Goal: Find specific page/section: Find specific page/section

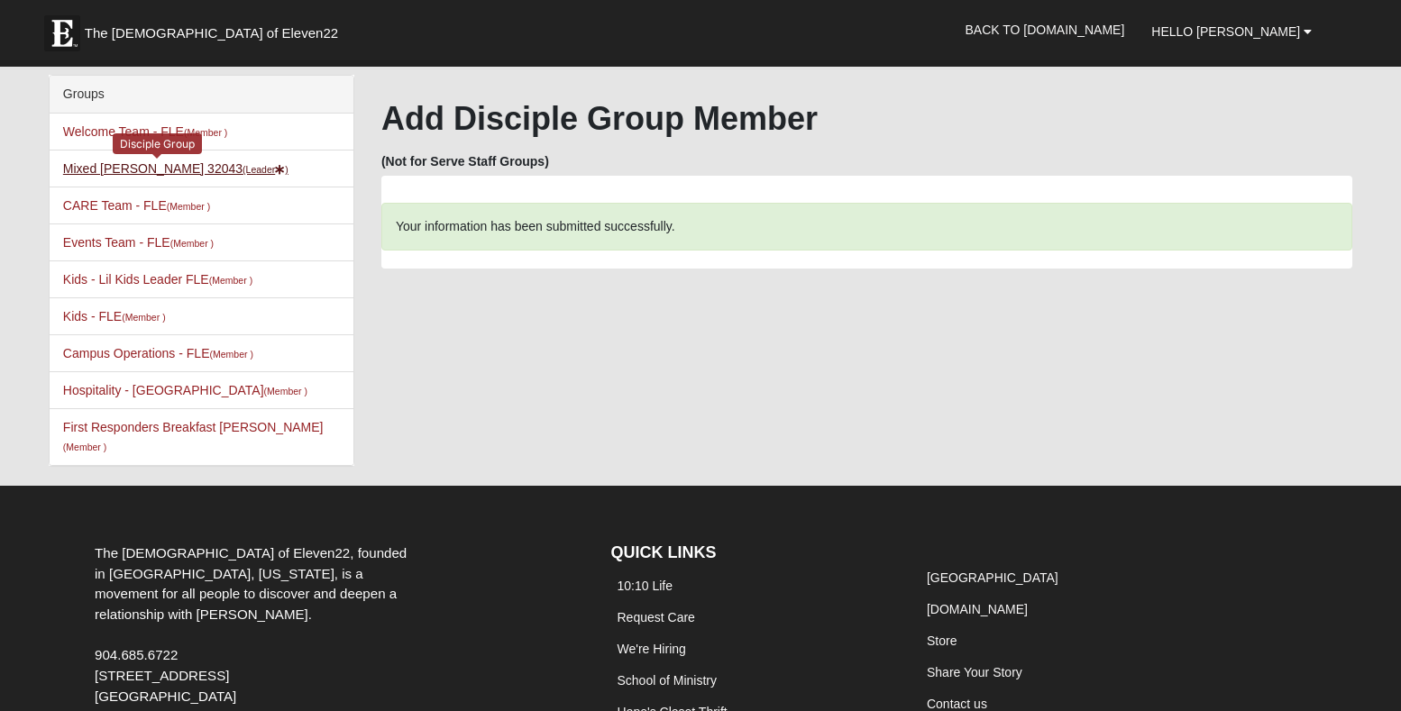
click at [146, 169] on link "Mixed [PERSON_NAME] 32043 (Leader )" at bounding box center [175, 168] width 225 height 14
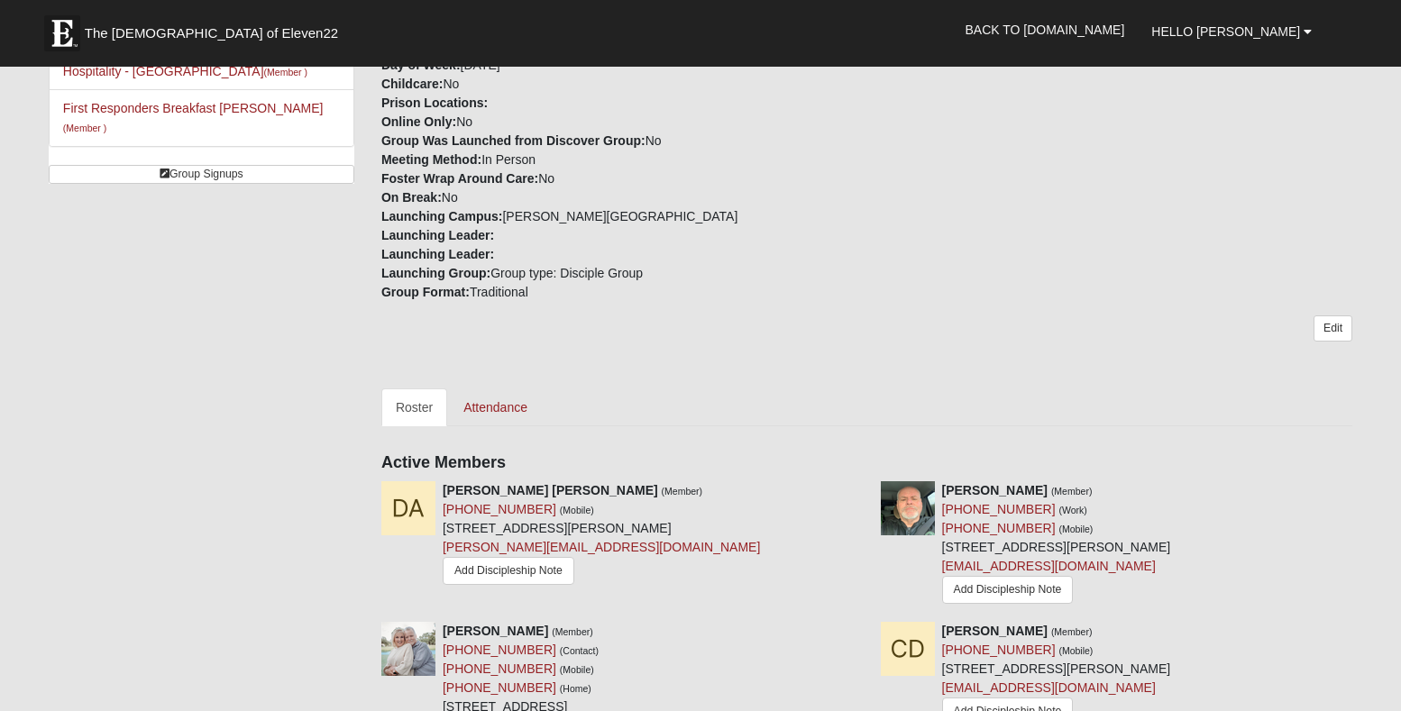
scroll to position [477, 0]
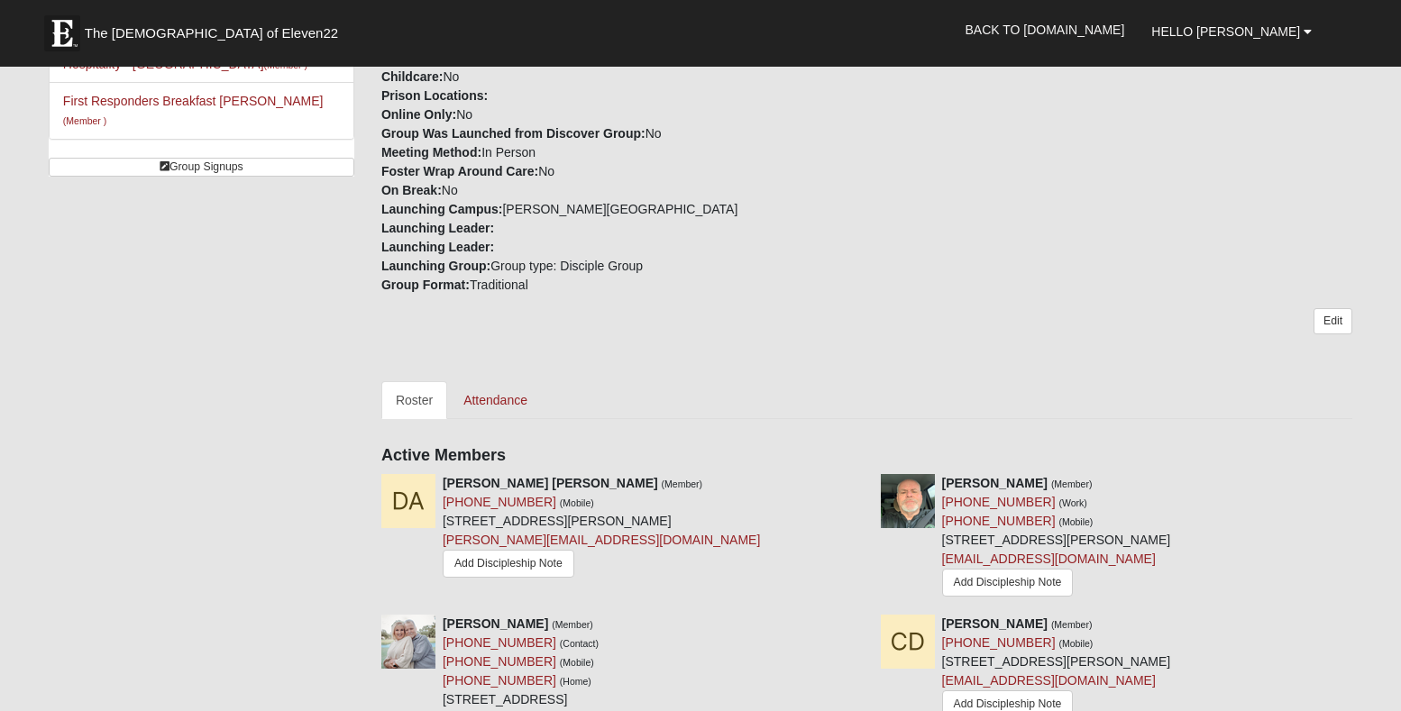
click at [414, 400] on link "Roster" at bounding box center [414, 400] width 66 height 38
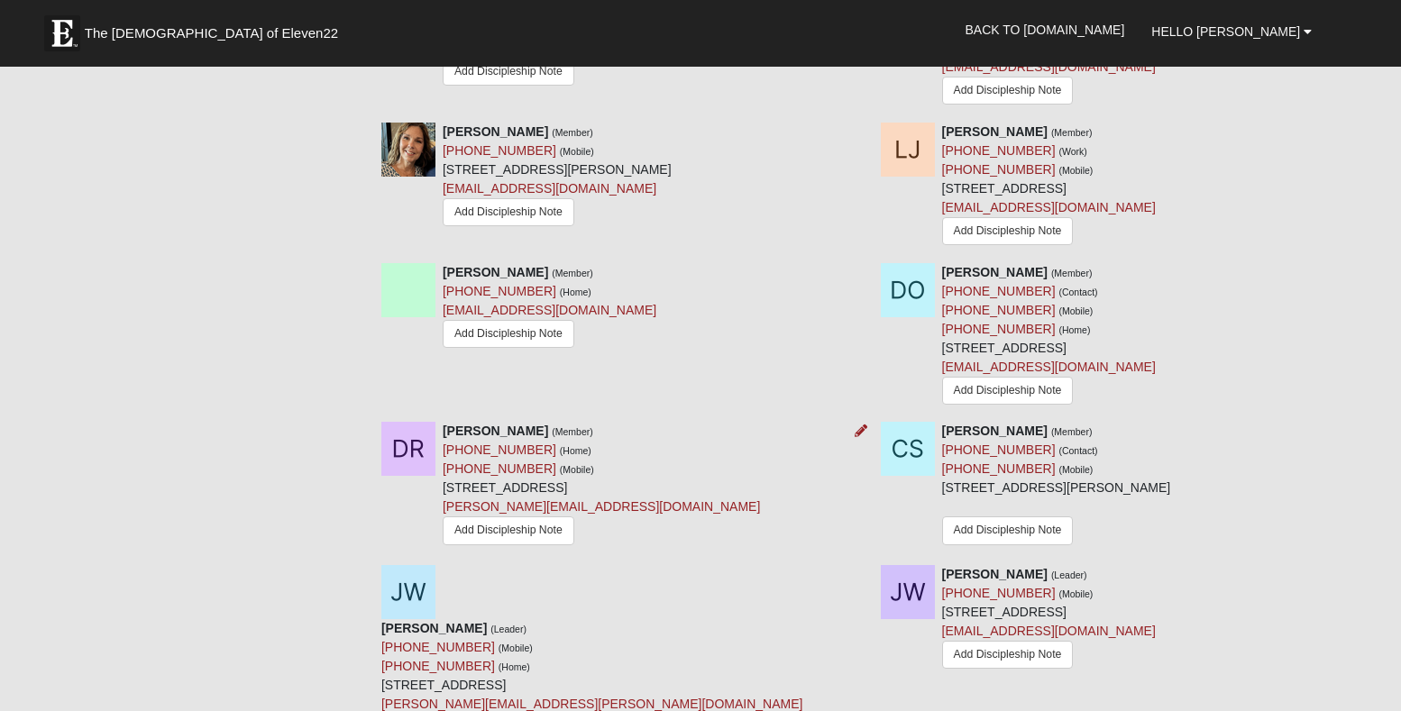
scroll to position [1386, 0]
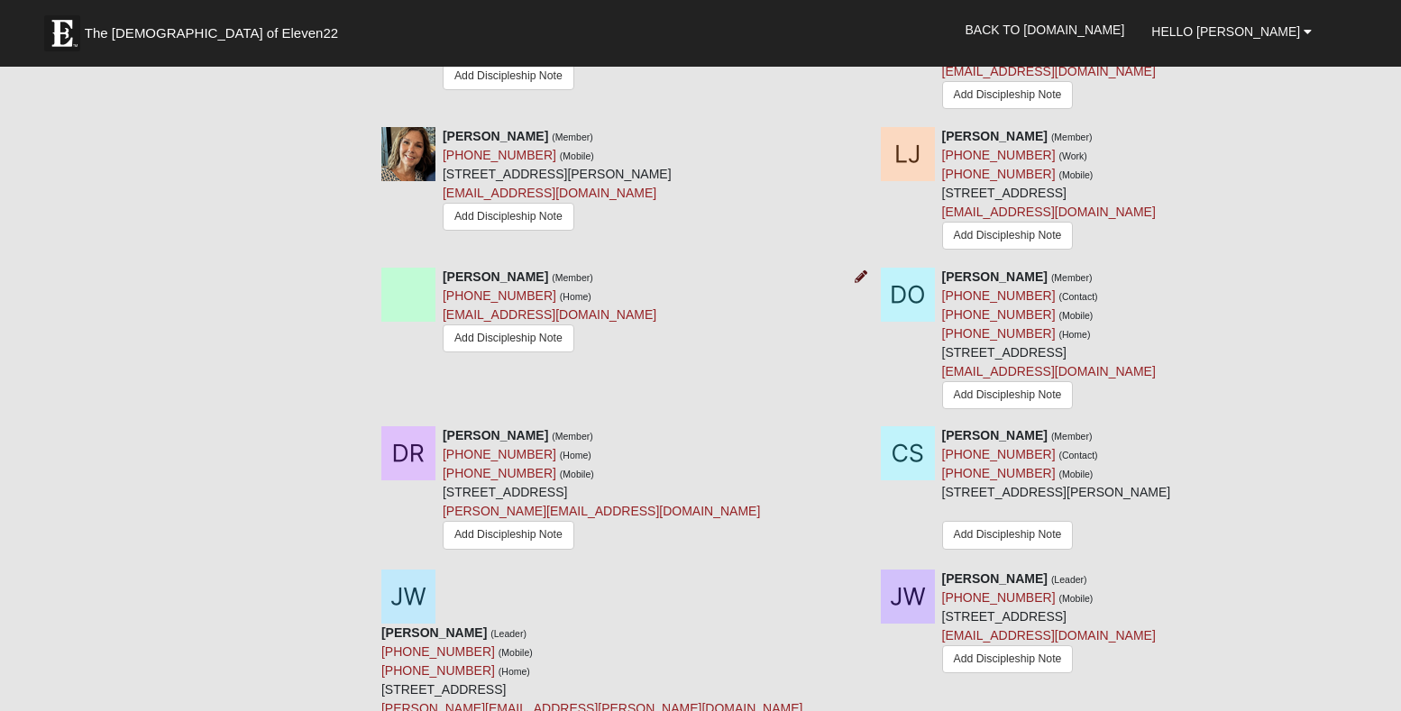
click at [861, 282] on icon at bounding box center [861, 276] width 13 height 13
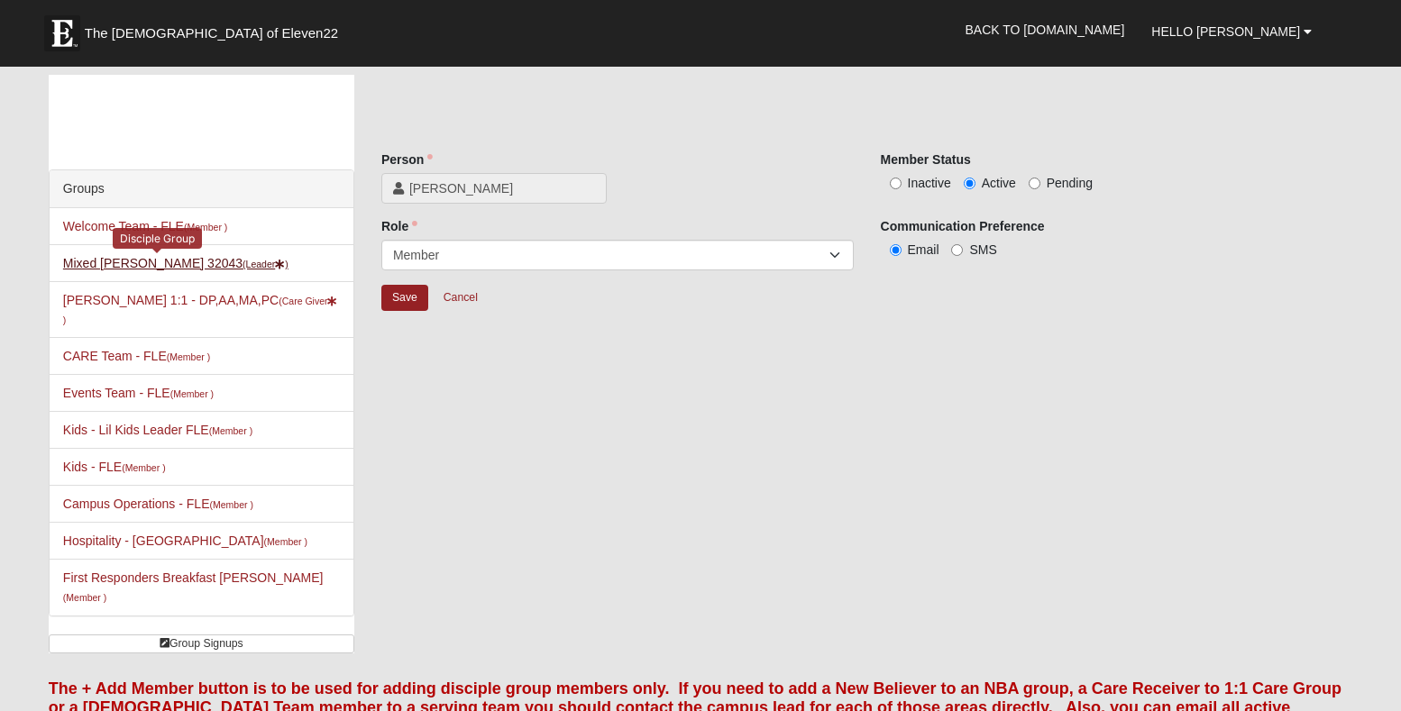
click at [87, 270] on link "Mixed Widergren 32043 (Leader )" at bounding box center [175, 263] width 225 height 14
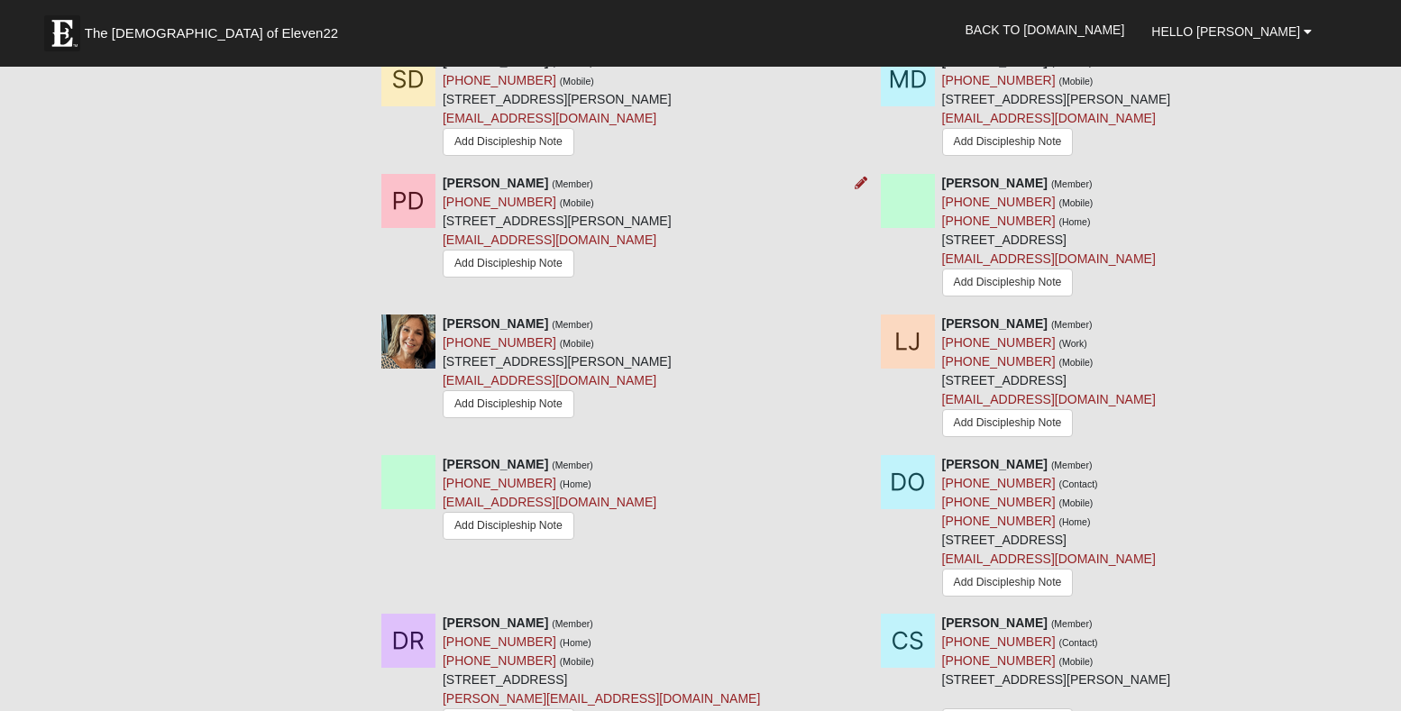
scroll to position [1203, 0]
